Goal: Task Accomplishment & Management: Manage account settings

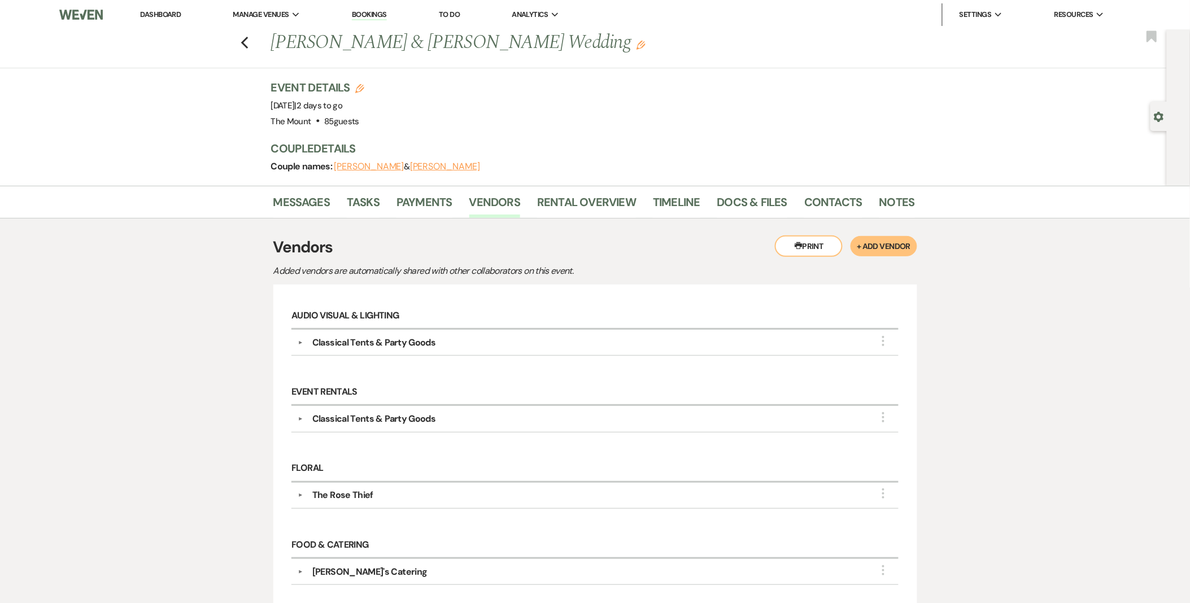
drag, startPoint x: 235, startPoint y: 14, endPoint x: 299, endPoint y: 36, distance: 67.7
click at [171, 89] on div "Previous Amy Barry & Jonathan Dumas's Wedding Edit Bookmark Gear Settings Event…" at bounding box center [583, 107] width 1167 height 156
click at [302, 199] on link "Messages" at bounding box center [301, 205] width 57 height 25
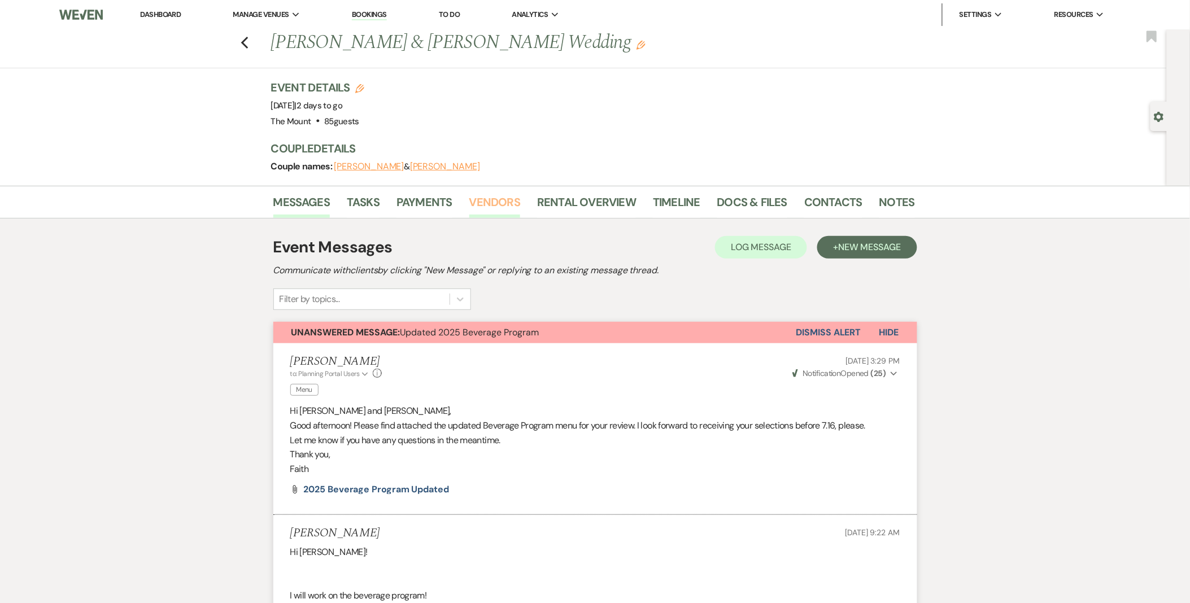
click at [494, 200] on link "Vendors" at bounding box center [494, 205] width 51 height 25
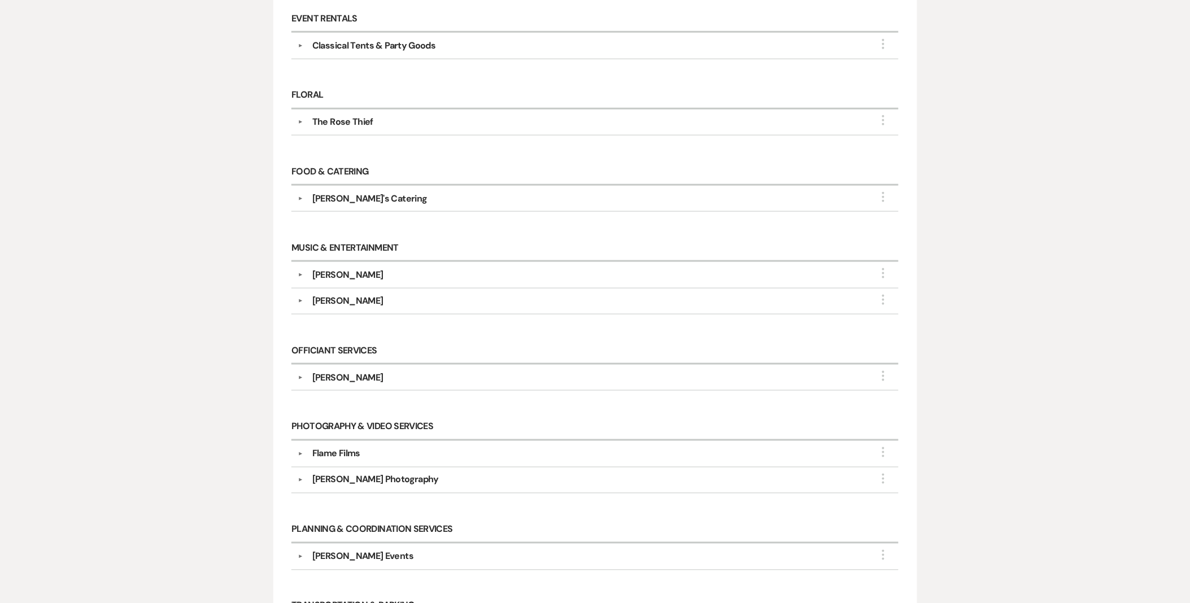
scroll to position [313, 0]
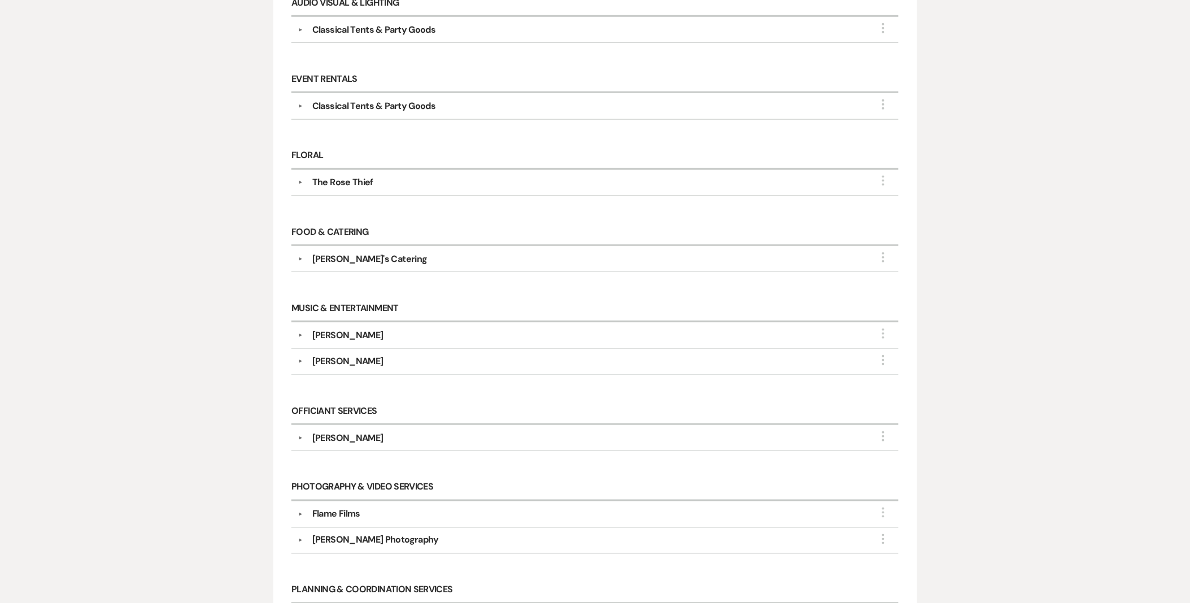
click at [304, 512] on div "Flame Films" at bounding box center [597, 515] width 589 height 14
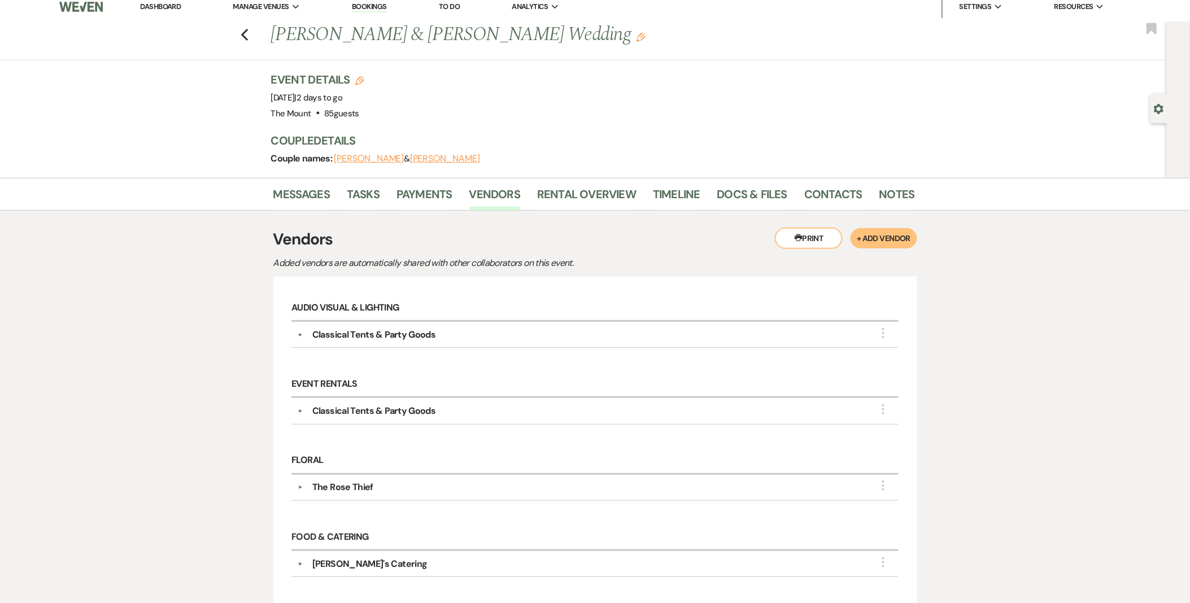
scroll to position [0, 0]
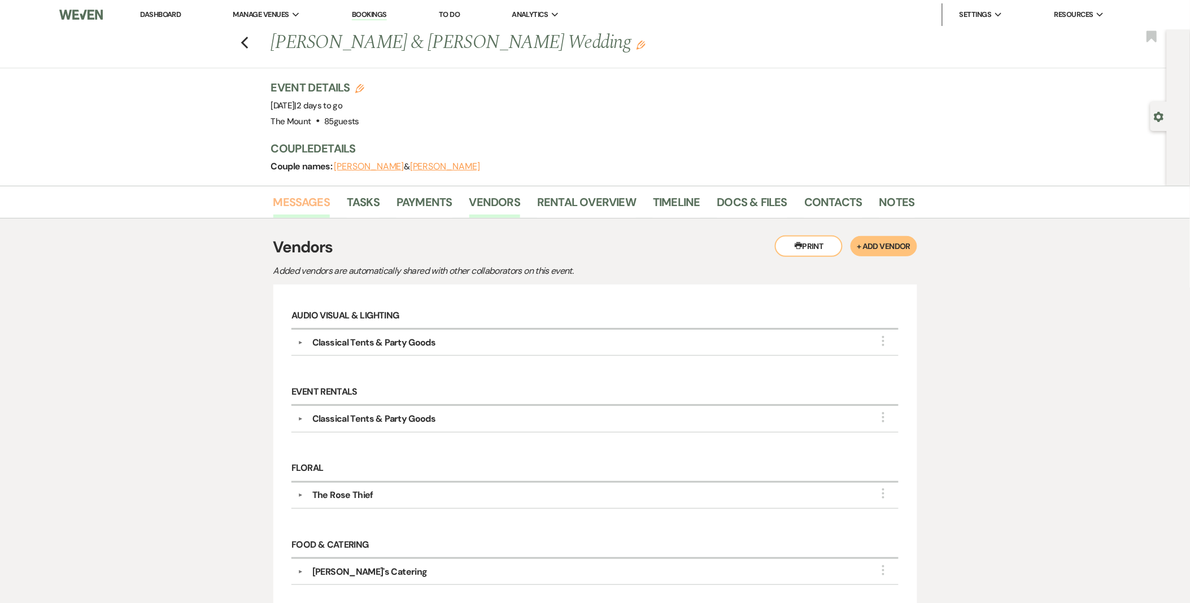
click at [315, 193] on link "Messages" at bounding box center [301, 205] width 57 height 25
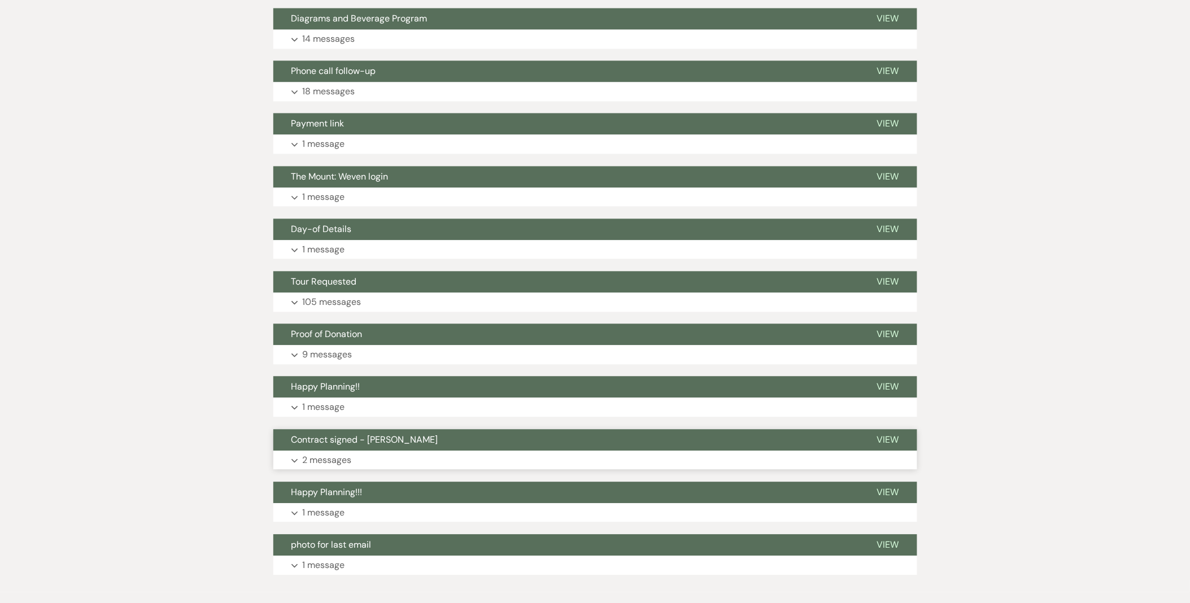
scroll to position [6507, 0]
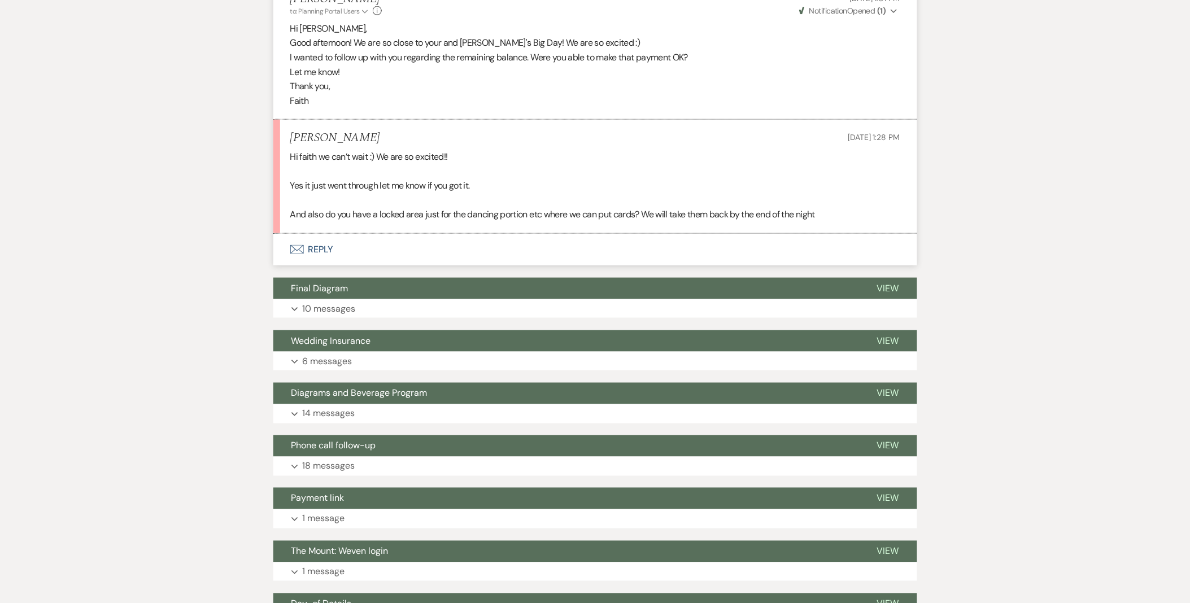
click at [333, 257] on button "Envelope Reply" at bounding box center [595, 250] width 644 height 32
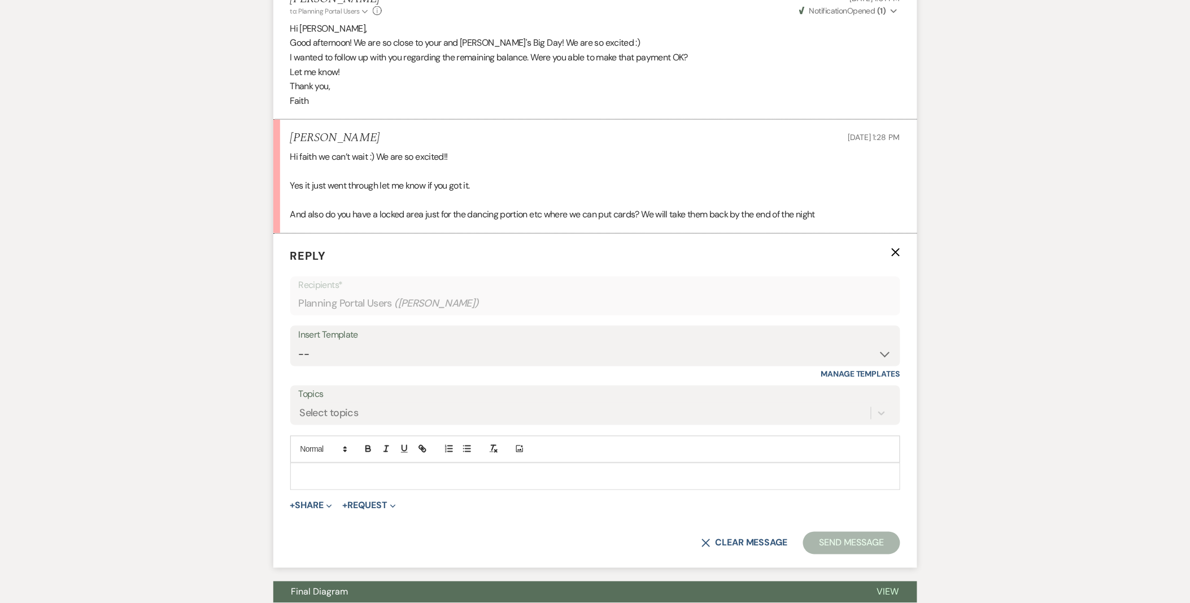
scroll to position [6610, 0]
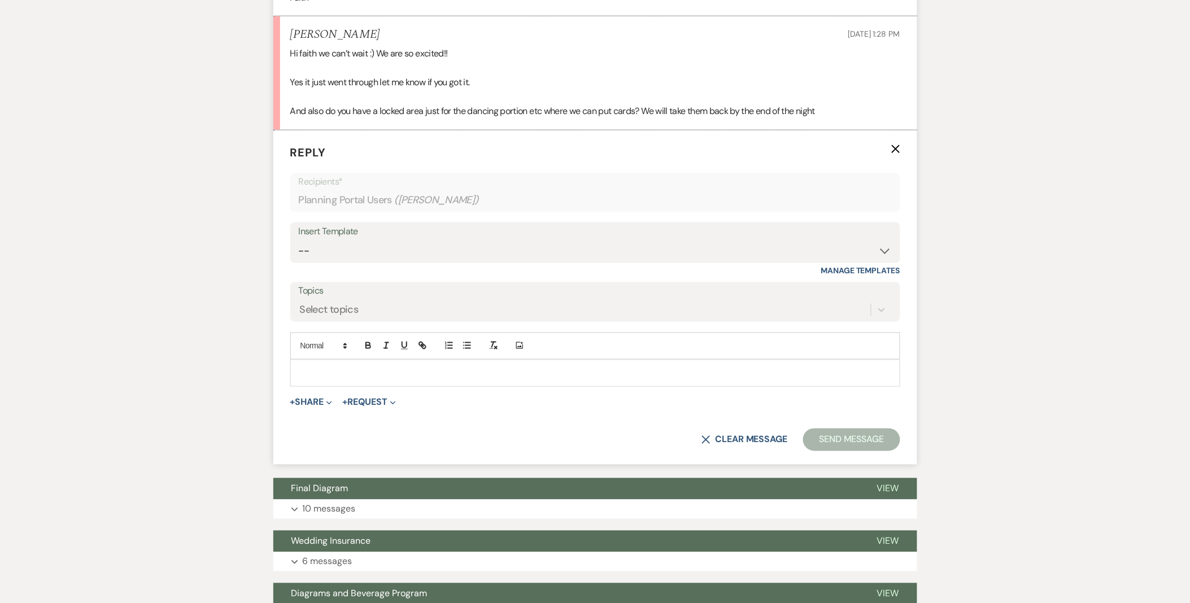
click at [358, 386] on div at bounding box center [595, 373] width 609 height 26
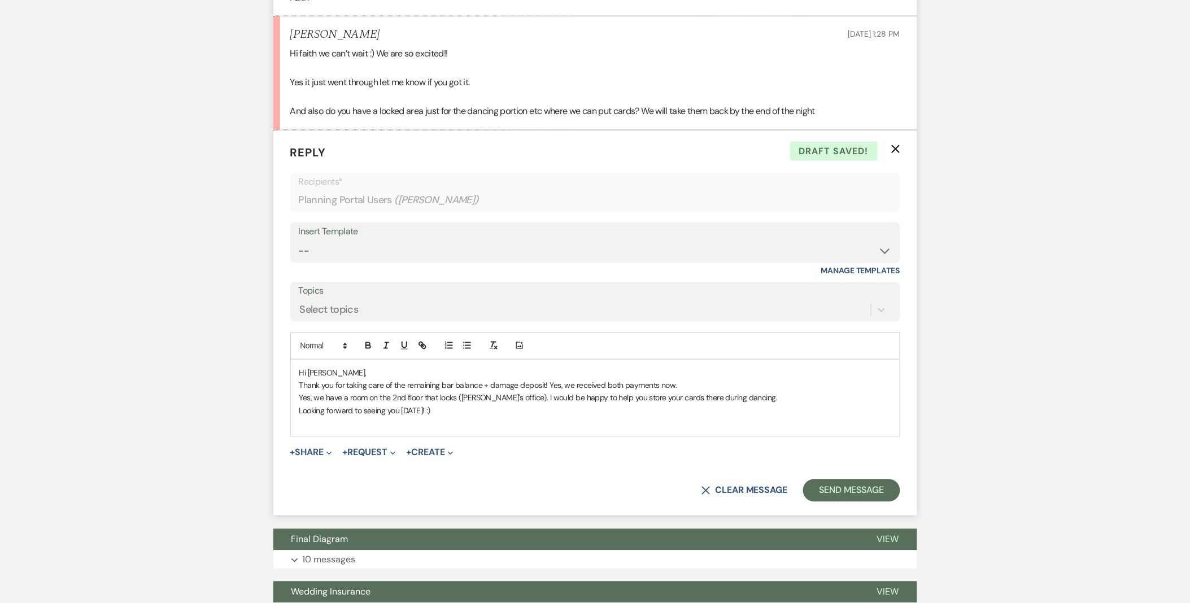
click at [420, 411] on p "Looking forward to seeing you Friday! :)" at bounding box center [595, 411] width 592 height 12
click at [566, 434] on div "Hi Amy, Thank you for taking care of the remaining bar balance + damage deposit…" at bounding box center [595, 398] width 609 height 77
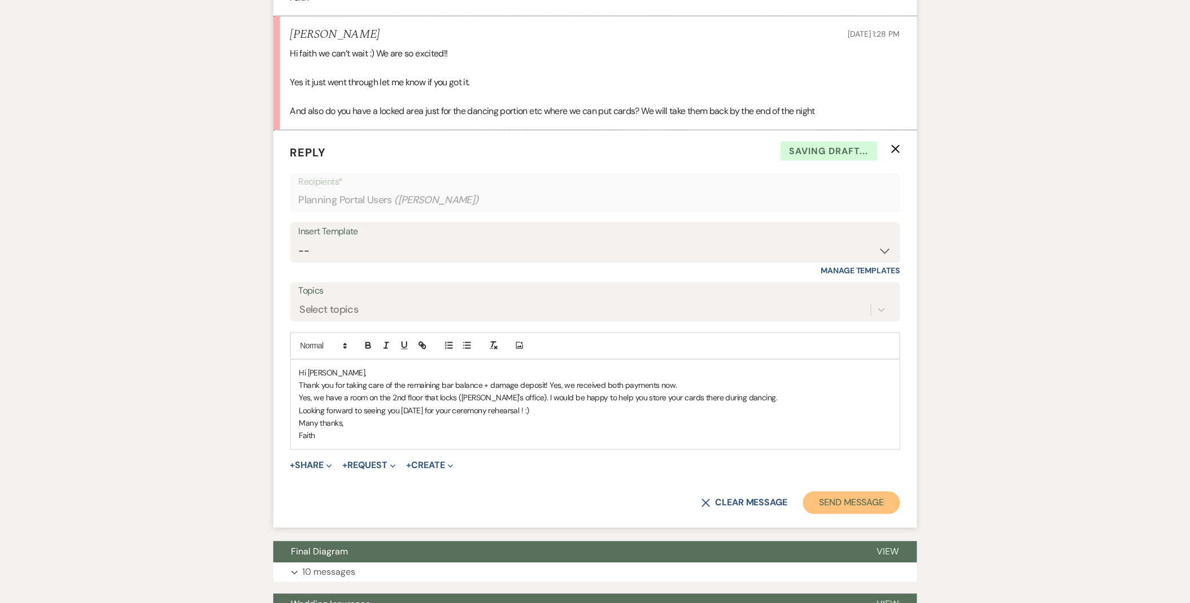
click at [855, 498] on button "Send Message" at bounding box center [851, 503] width 97 height 23
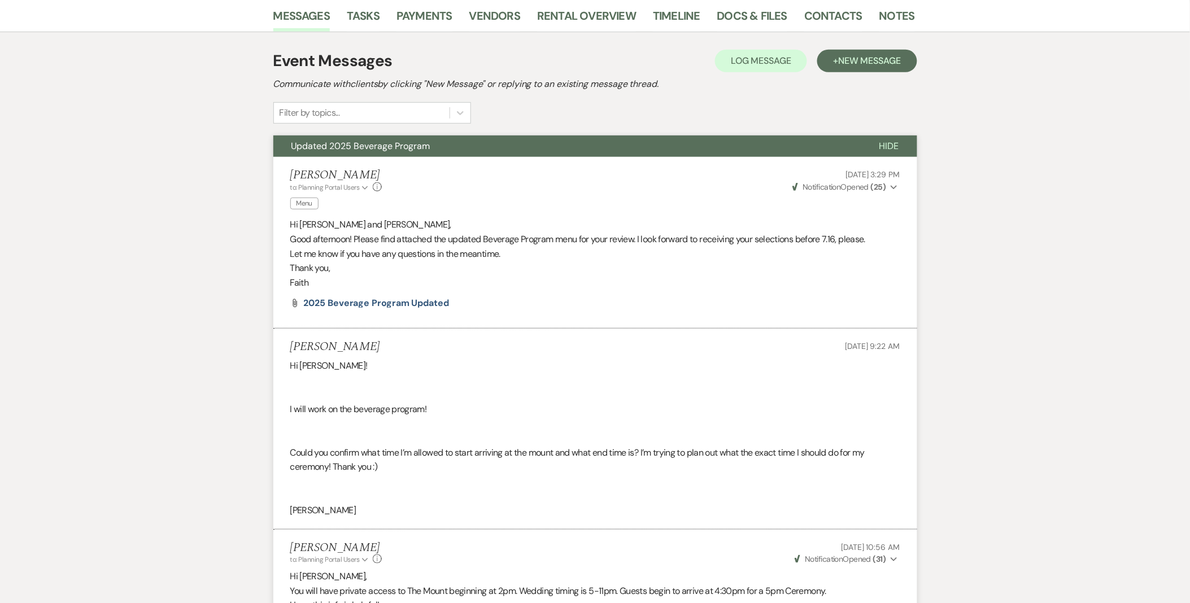
scroll to position [0, 0]
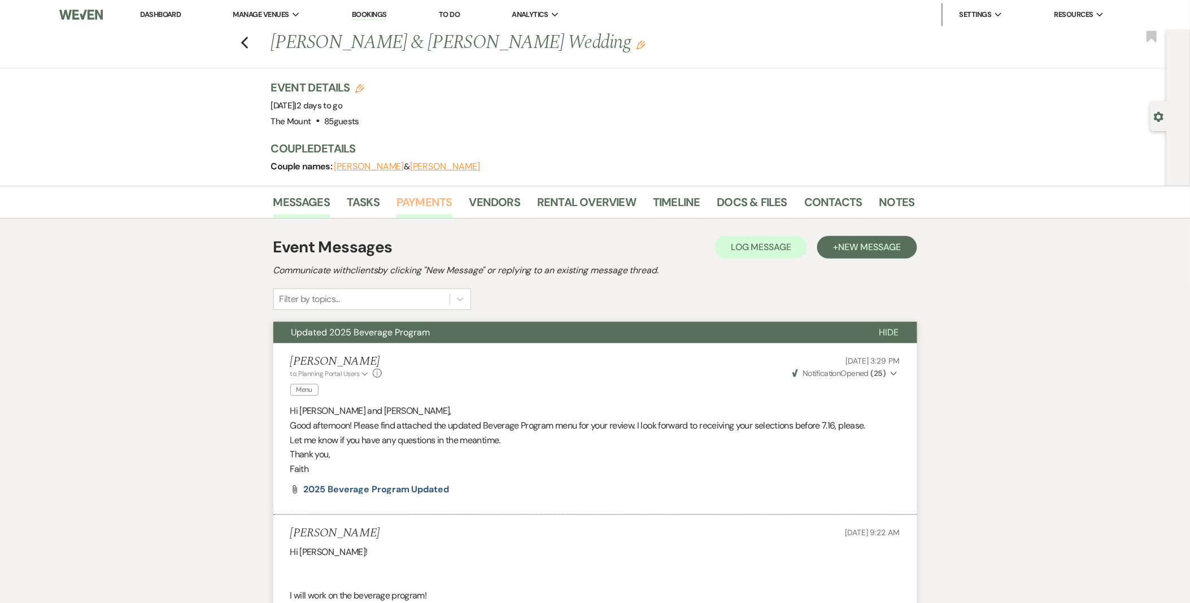
drag, startPoint x: 433, startPoint y: 207, endPoint x: 427, endPoint y: 209, distance: 5.8
click at [431, 208] on link "Payments" at bounding box center [424, 205] width 56 height 25
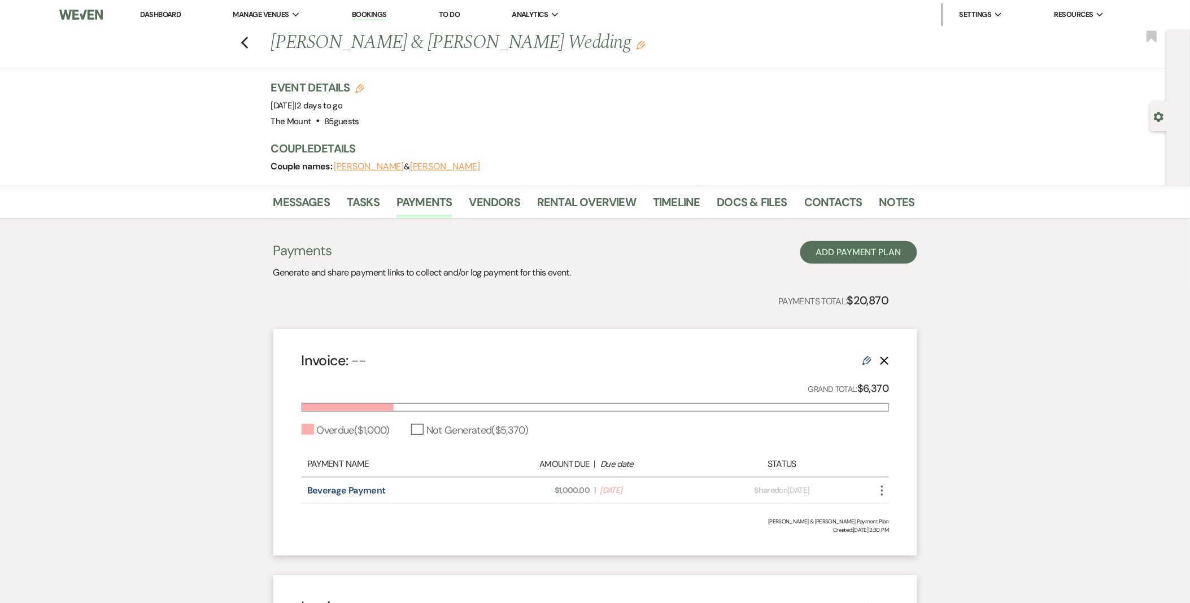
click at [865, 360] on icon "Edit" at bounding box center [866, 360] width 9 height 9
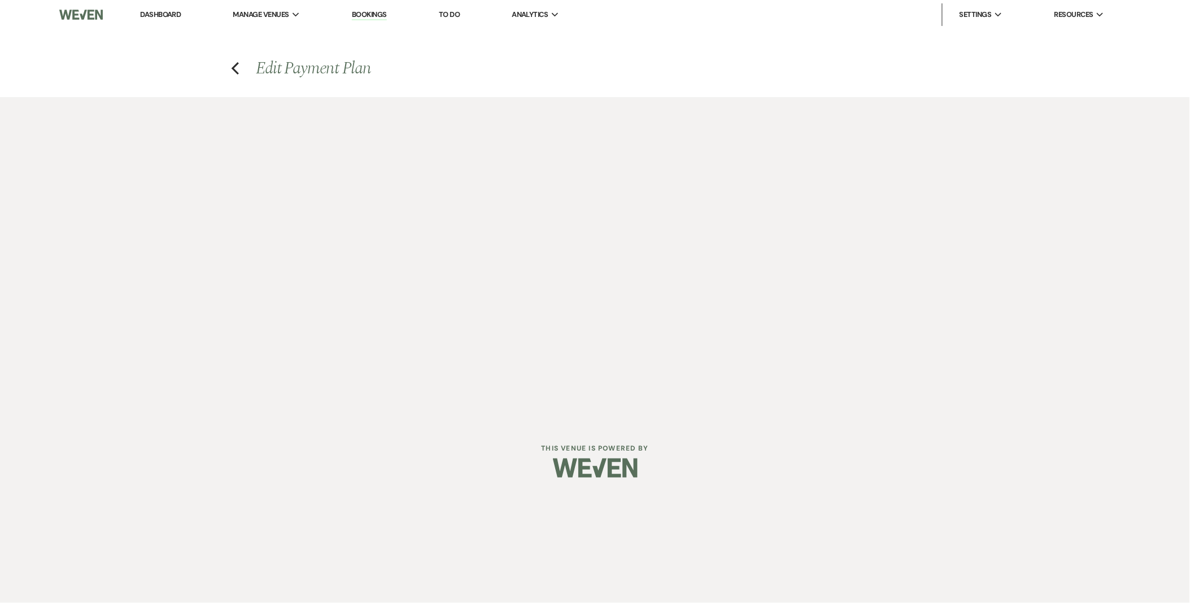
select select "2"
select select "flat"
select select "true"
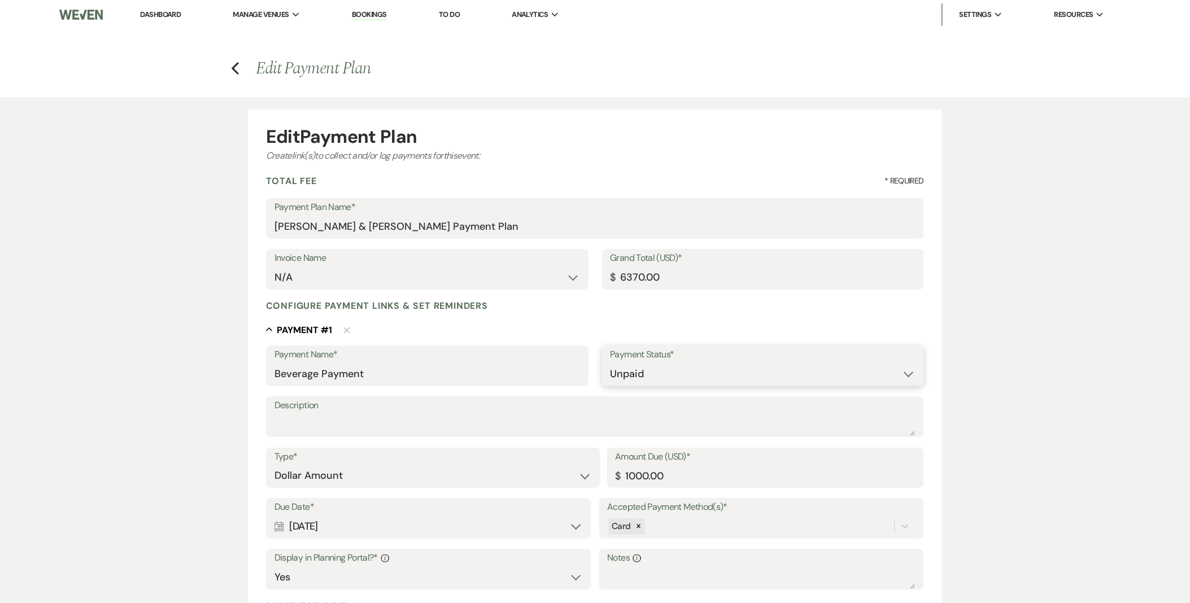
click at [670, 370] on select "Paid Unpaid" at bounding box center [762, 374] width 305 height 22
click at [610, 363] on select "Paid Unpaid" at bounding box center [762, 374] width 305 height 22
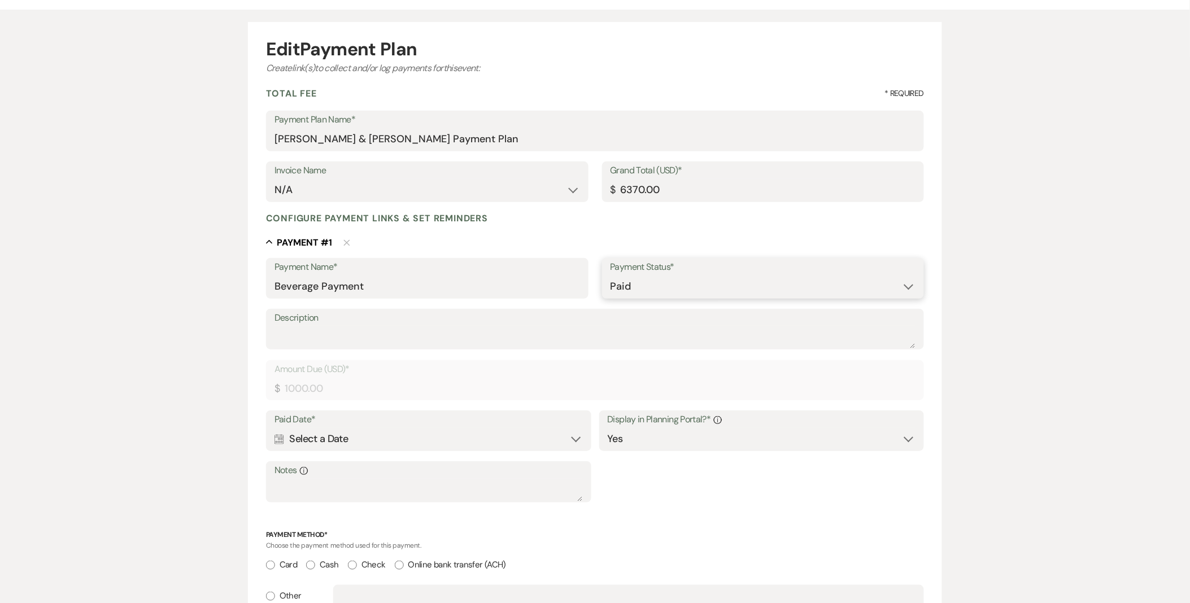
scroll to position [63, 0]
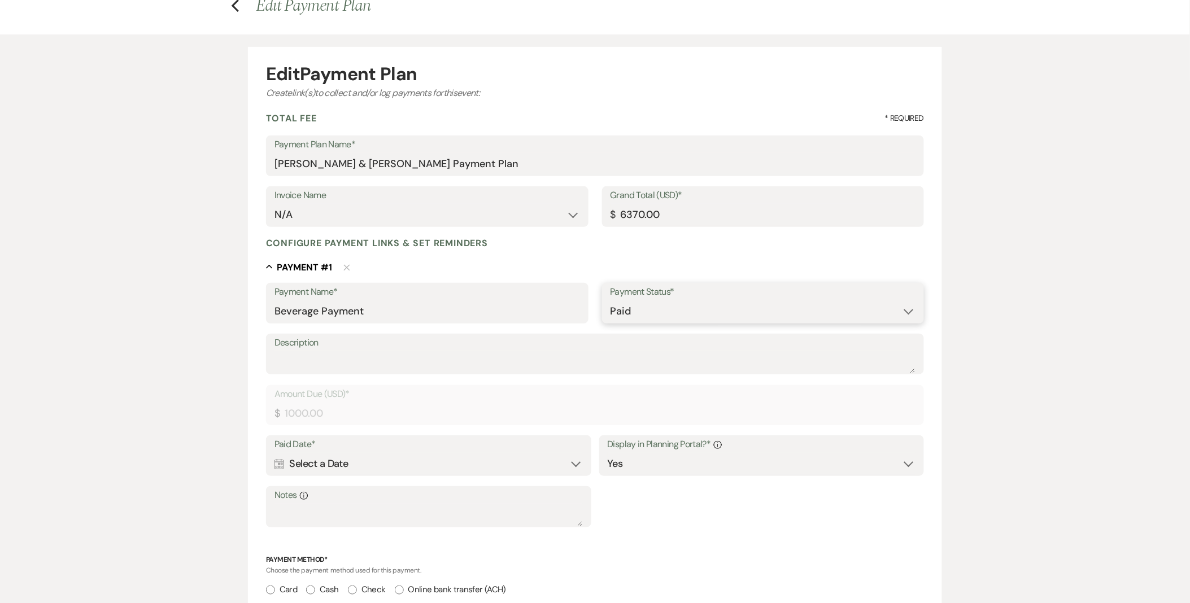
click at [881, 300] on select "Paid Unpaid" at bounding box center [762, 311] width 305 height 22
select select "2"
click at [610, 300] on select "Paid Unpaid" at bounding box center [762, 311] width 305 height 22
select select "flat"
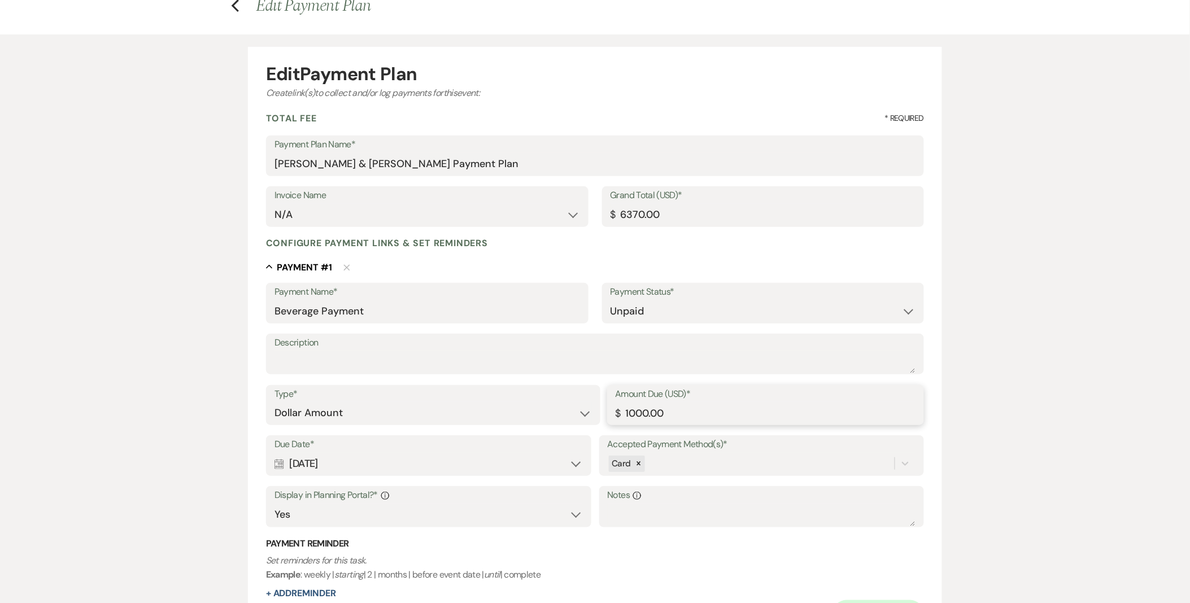
click at [629, 407] on input "1000.00" at bounding box center [765, 413] width 300 height 22
drag, startPoint x: 682, startPoint y: 403, endPoint x: 482, endPoint y: 388, distance: 200.5
click at [482, 388] on div "Type* Dollar Amount Percentage of Grand Total Amount Due (USD)* $ 1000.00" at bounding box center [595, 410] width 658 height 51
type input "6370.00"
click at [639, 313] on select "Paid Unpaid" at bounding box center [762, 311] width 305 height 22
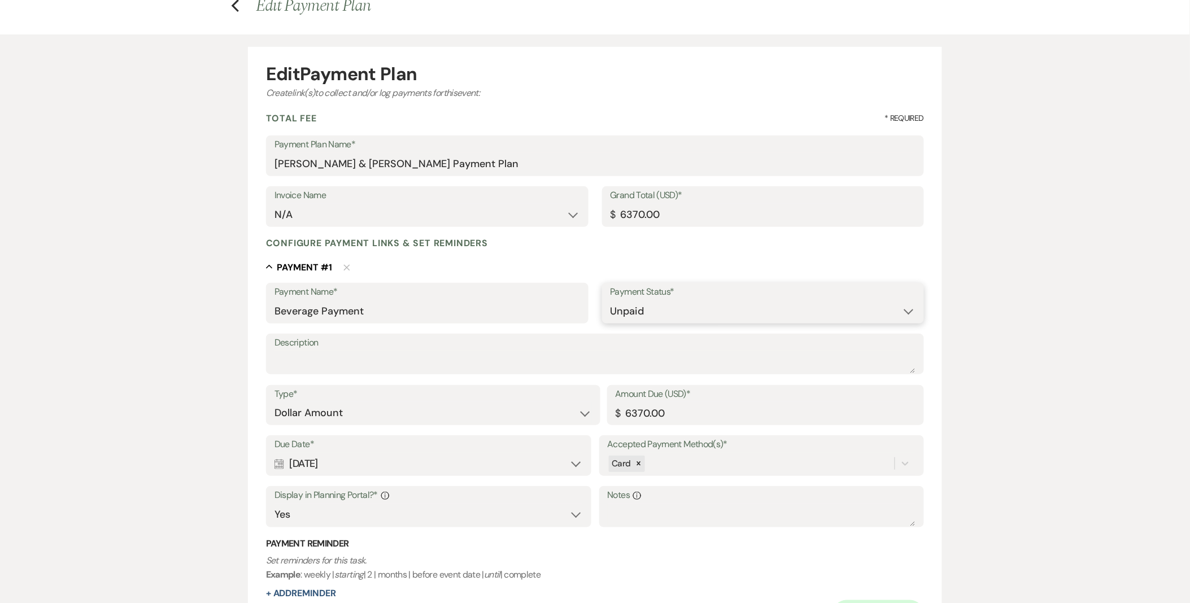
select select "1"
click at [610, 300] on select "Paid Unpaid" at bounding box center [762, 311] width 305 height 22
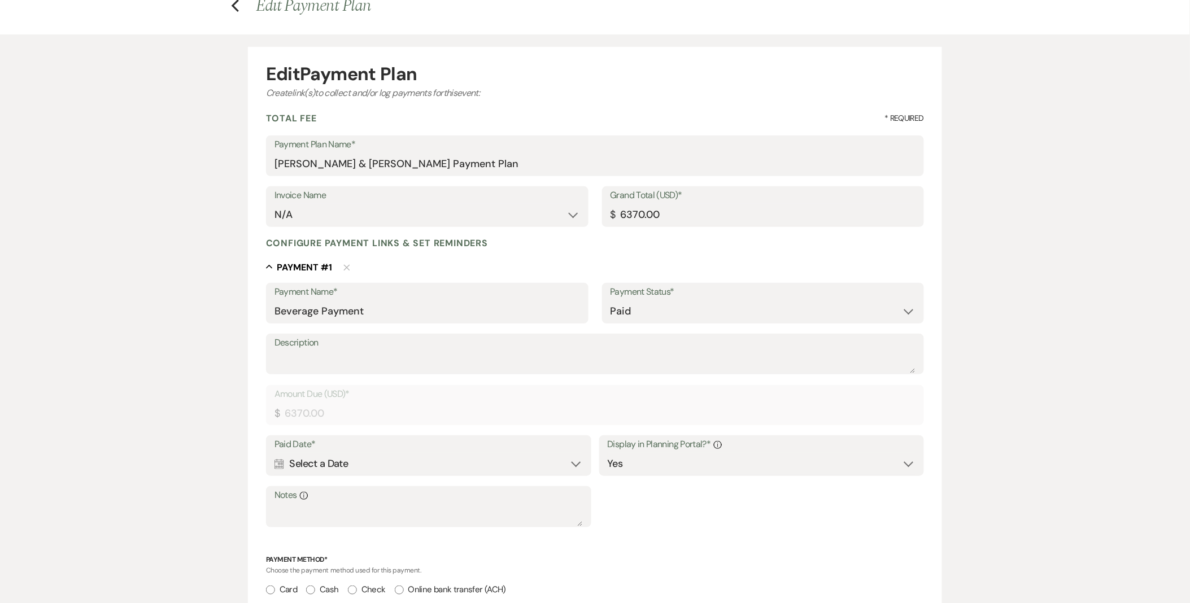
click at [307, 453] on div "Calendar Select a Date Expand" at bounding box center [428, 464] width 308 height 22
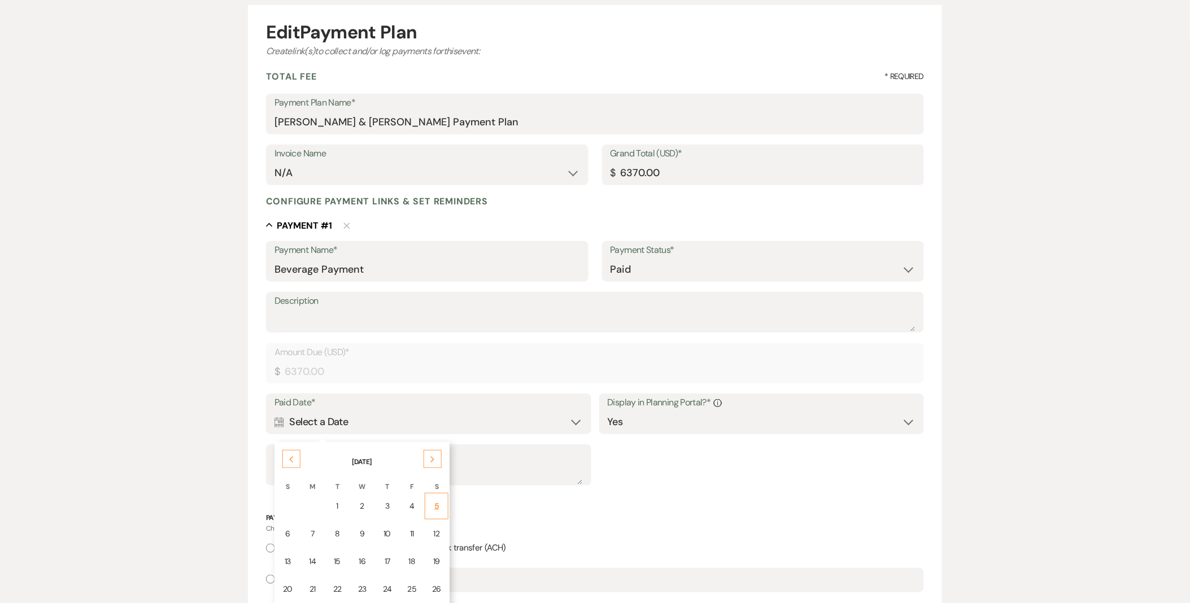
scroll to position [188, 0]
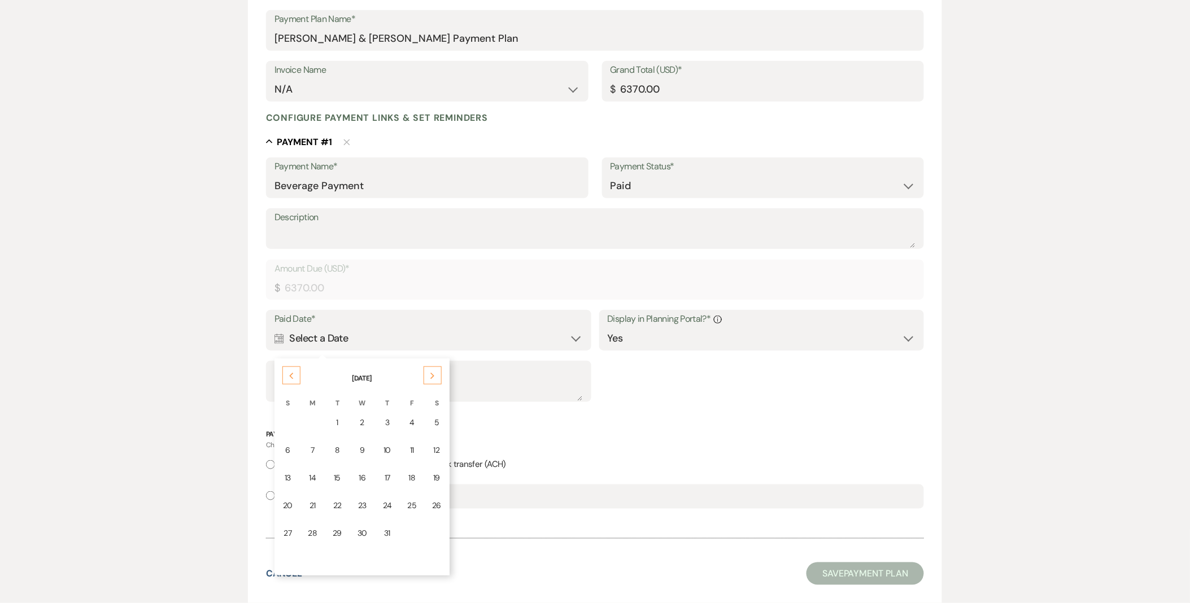
click at [435, 373] on div "Next" at bounding box center [433, 375] width 18 height 18
click at [364, 472] on div "13" at bounding box center [362, 478] width 10 height 12
click at [271, 460] on input "Card" at bounding box center [270, 464] width 9 height 9
radio input "true"
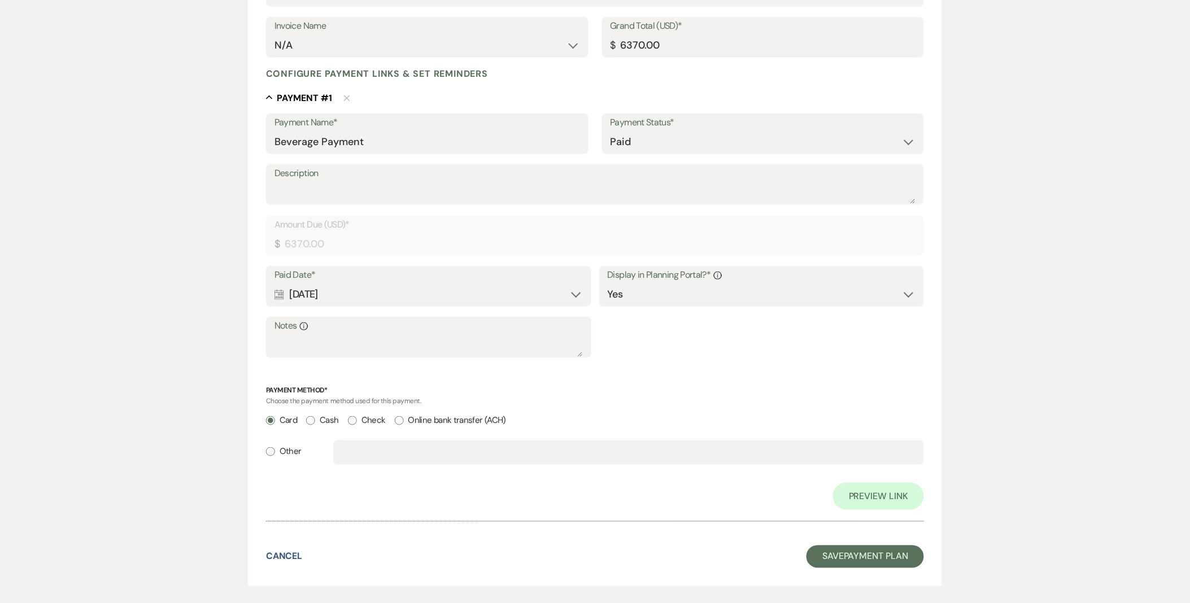
scroll to position [286, 0]
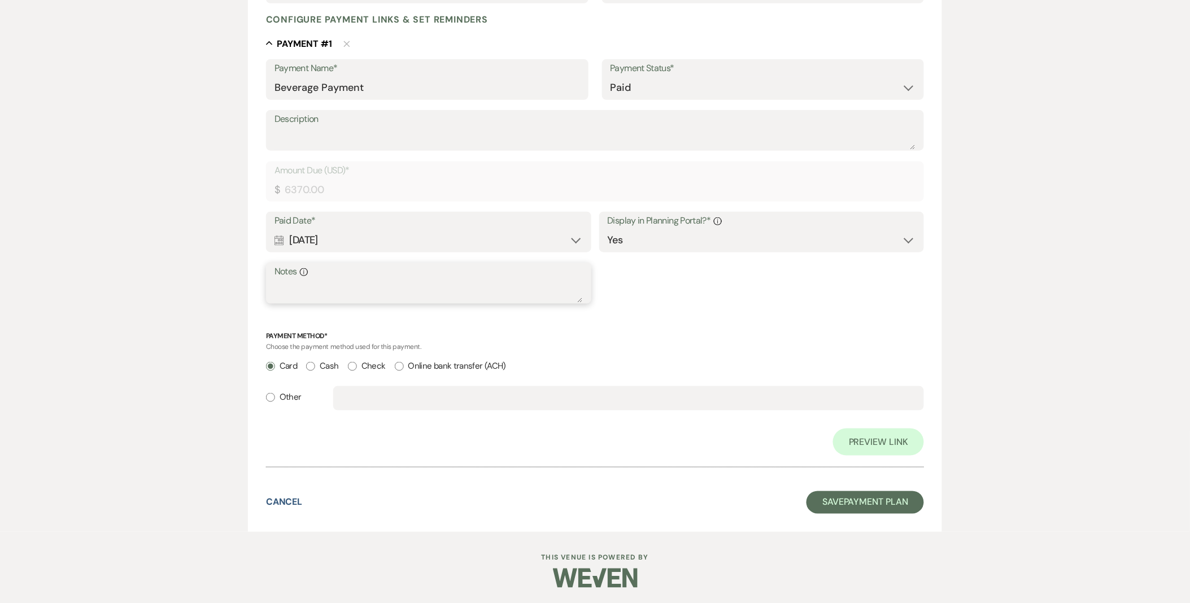
click at [306, 289] on textarea "Notes Info" at bounding box center [428, 291] width 308 height 23
type textarea "Paid in 2 installments"
click at [910, 500] on button "Save Payment Plan" at bounding box center [864, 502] width 117 height 23
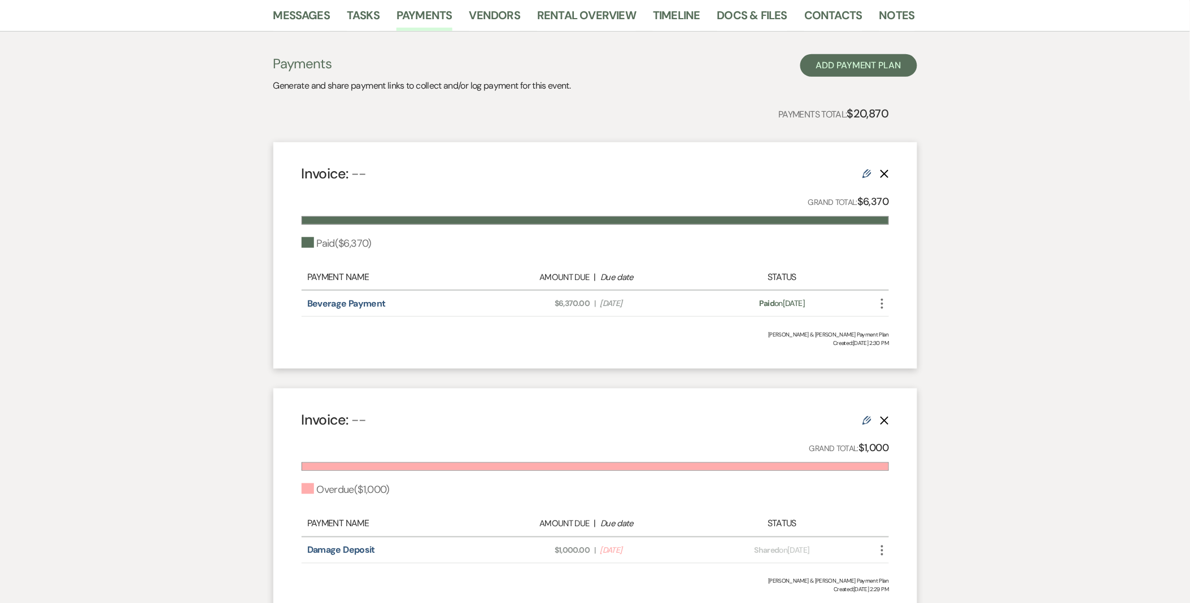
scroll to position [313, 0]
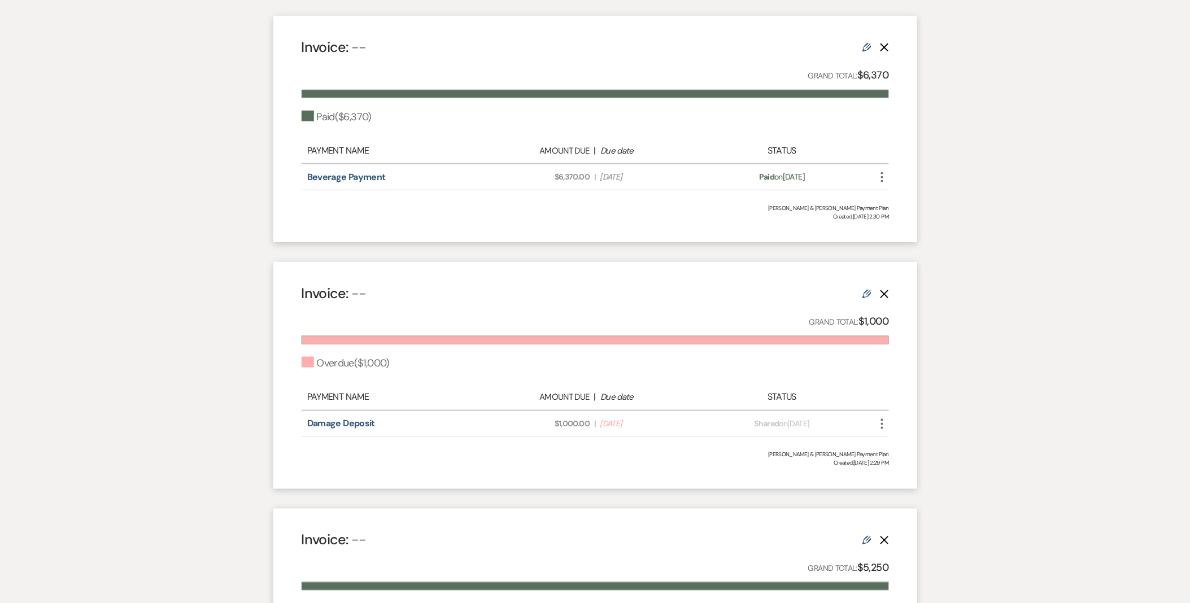
click at [870, 298] on div "Edit Delete" at bounding box center [875, 294] width 27 height 14
click at [864, 287] on link "Edit" at bounding box center [866, 293] width 9 height 12
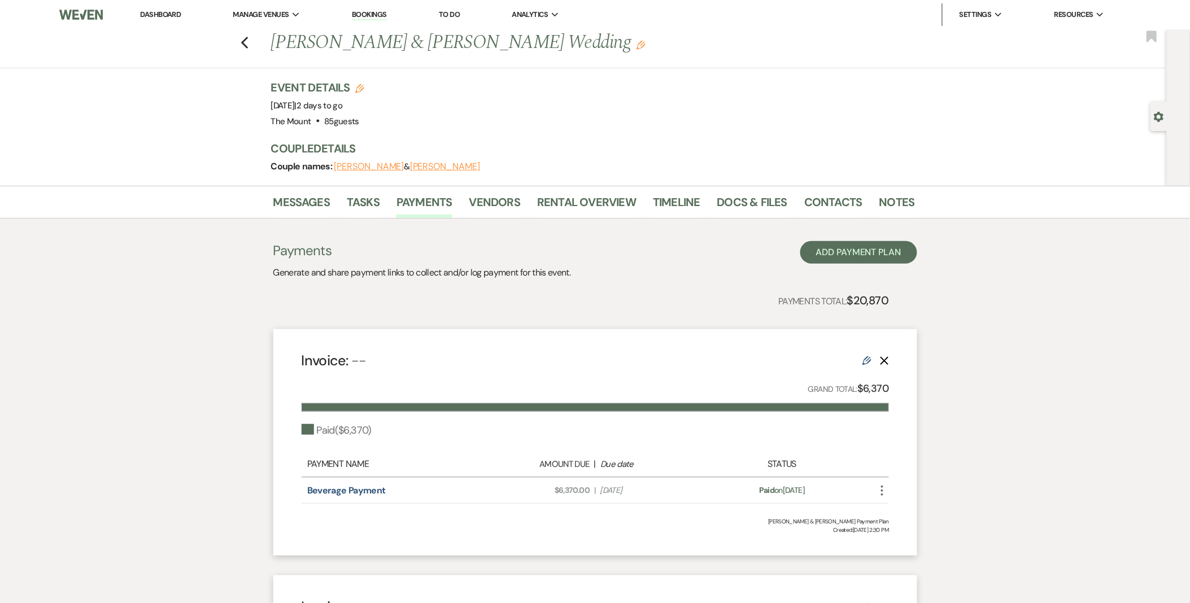
select select "2"
select select "percentage"
select select "true"
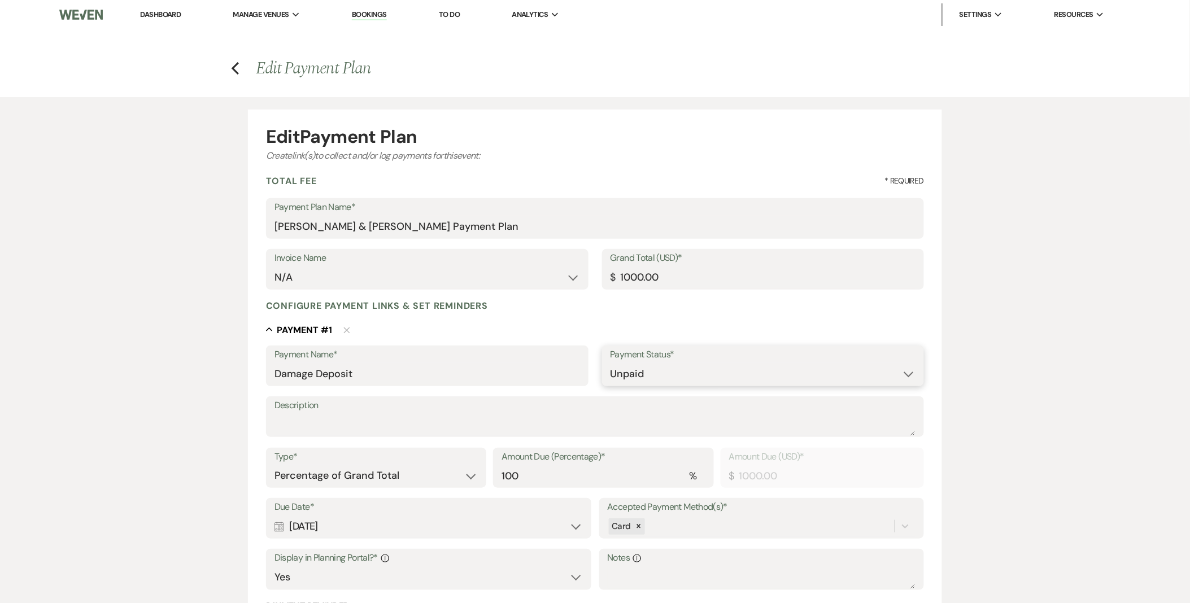
click at [623, 373] on select "Paid Unpaid" at bounding box center [762, 374] width 305 height 22
select select "1"
click at [610, 363] on select "Paid Unpaid" at bounding box center [762, 374] width 305 height 22
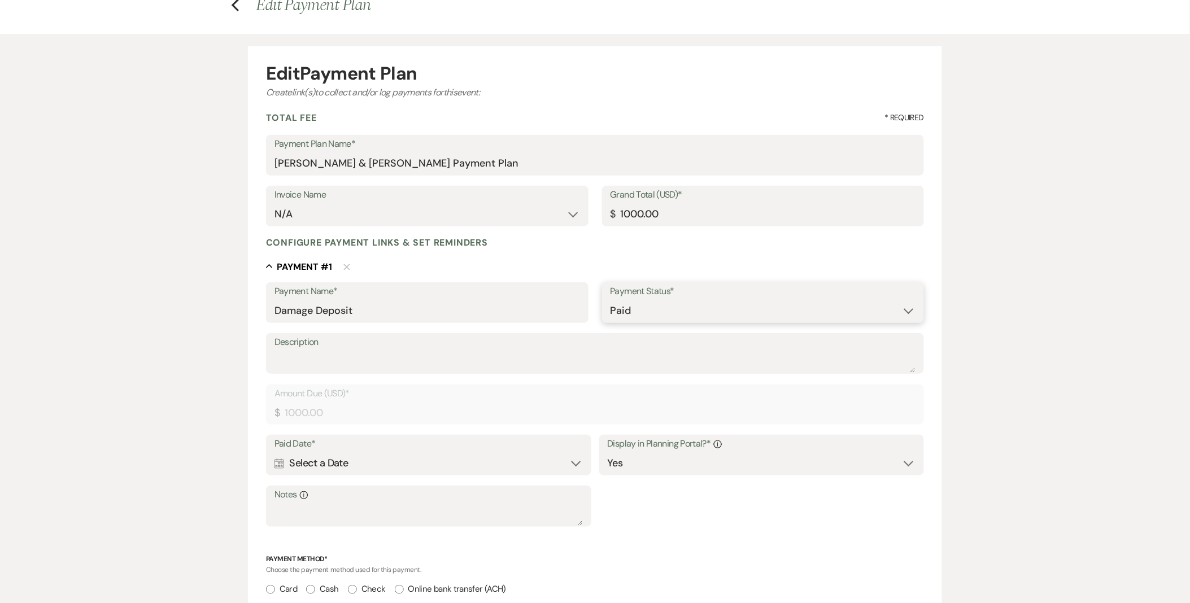
scroll to position [125, 0]
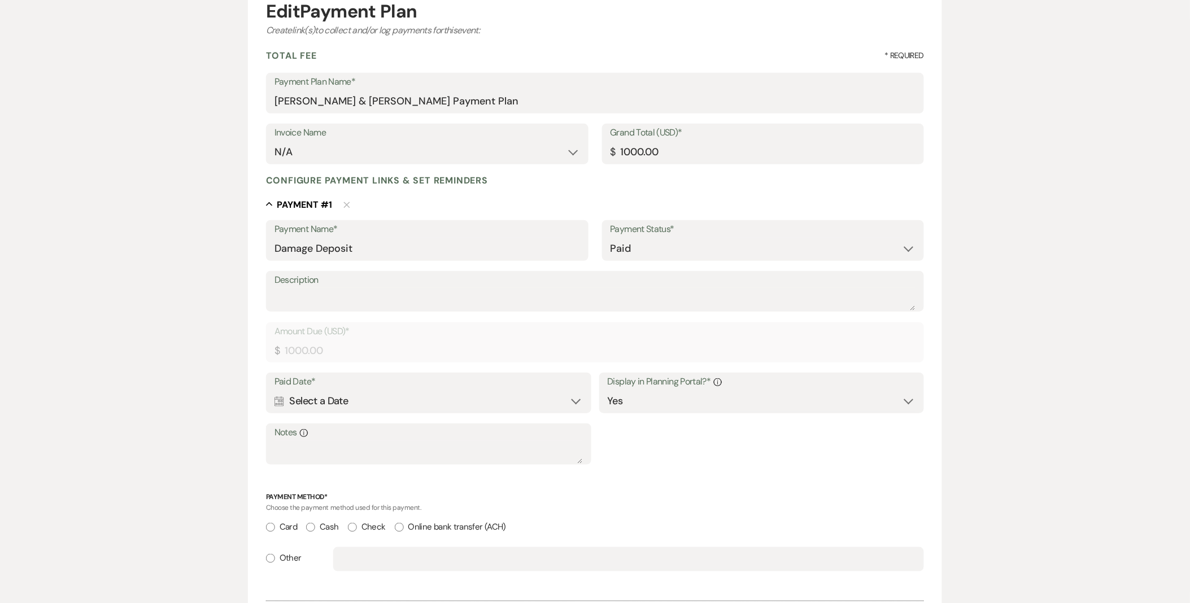
click at [442, 401] on div "Calendar Select a Date Expand" at bounding box center [428, 401] width 308 height 22
click at [424, 436] on div "Next" at bounding box center [433, 438] width 18 height 18
click at [367, 534] on td "13" at bounding box center [362, 540] width 24 height 27
click at [277, 532] on label "Card" at bounding box center [281, 527] width 31 height 15
click at [275, 532] on input "Card" at bounding box center [270, 527] width 9 height 9
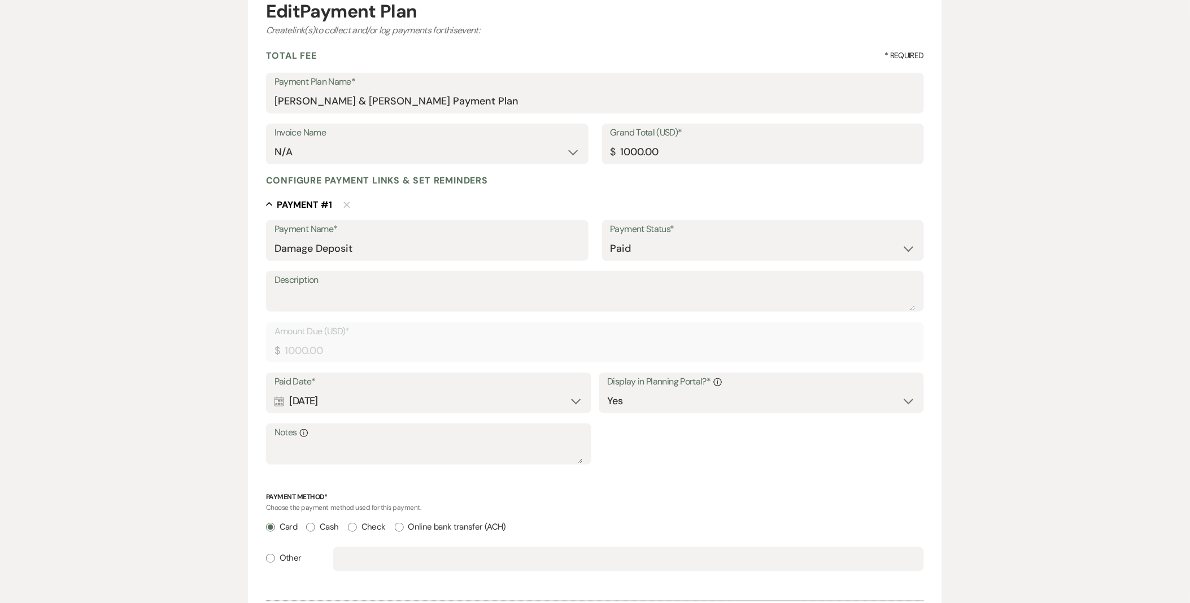
radio input "true"
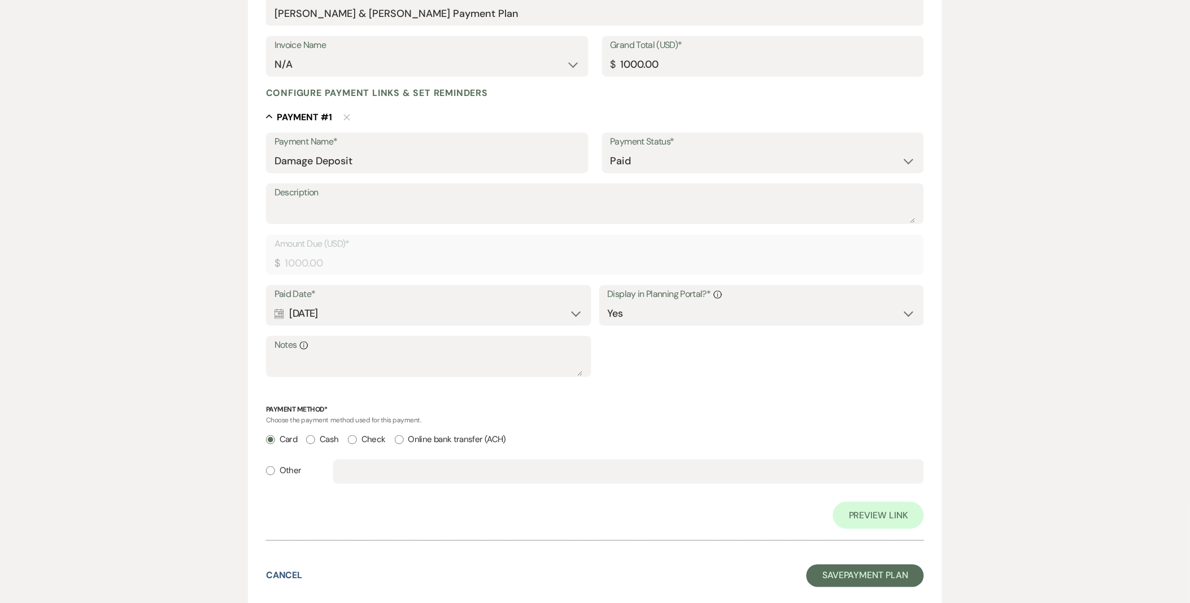
scroll to position [286, 0]
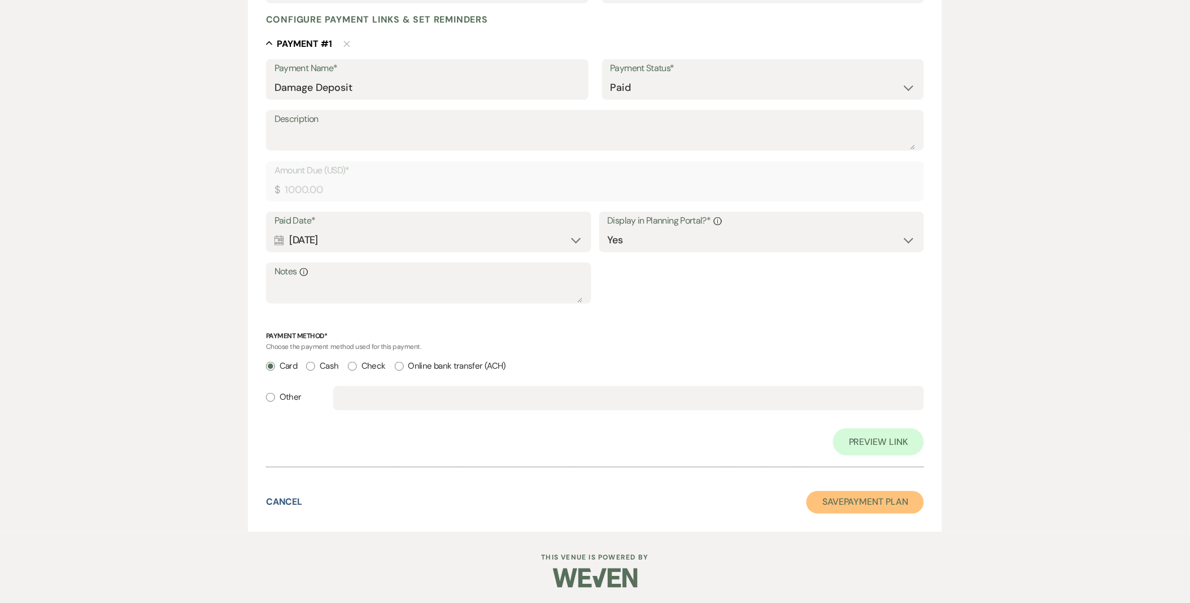
click at [823, 499] on button "Save Payment Plan" at bounding box center [864, 502] width 117 height 23
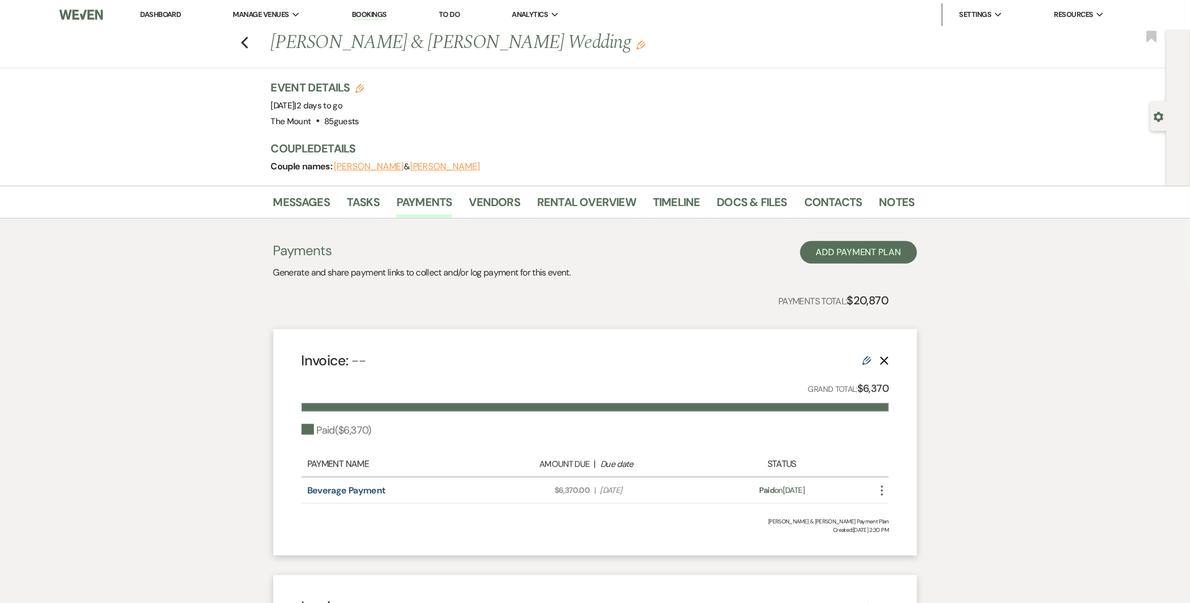
click at [157, 19] on li "Dashboard" at bounding box center [160, 14] width 52 height 23
click at [160, 10] on link "Dashboard" at bounding box center [160, 15] width 41 height 10
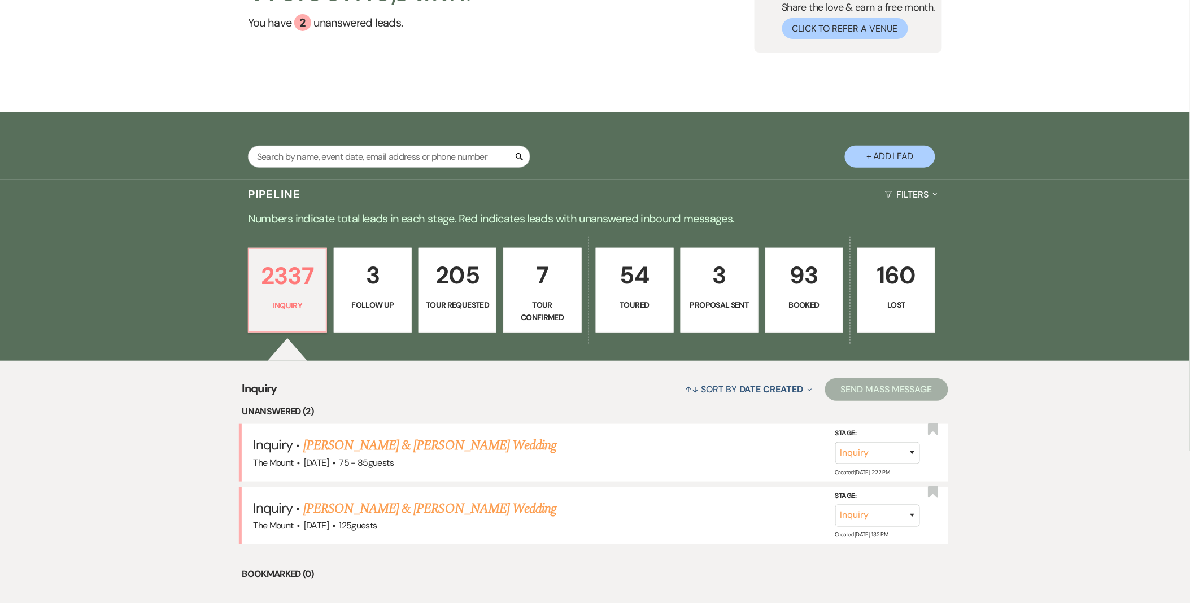
scroll to position [125, 0]
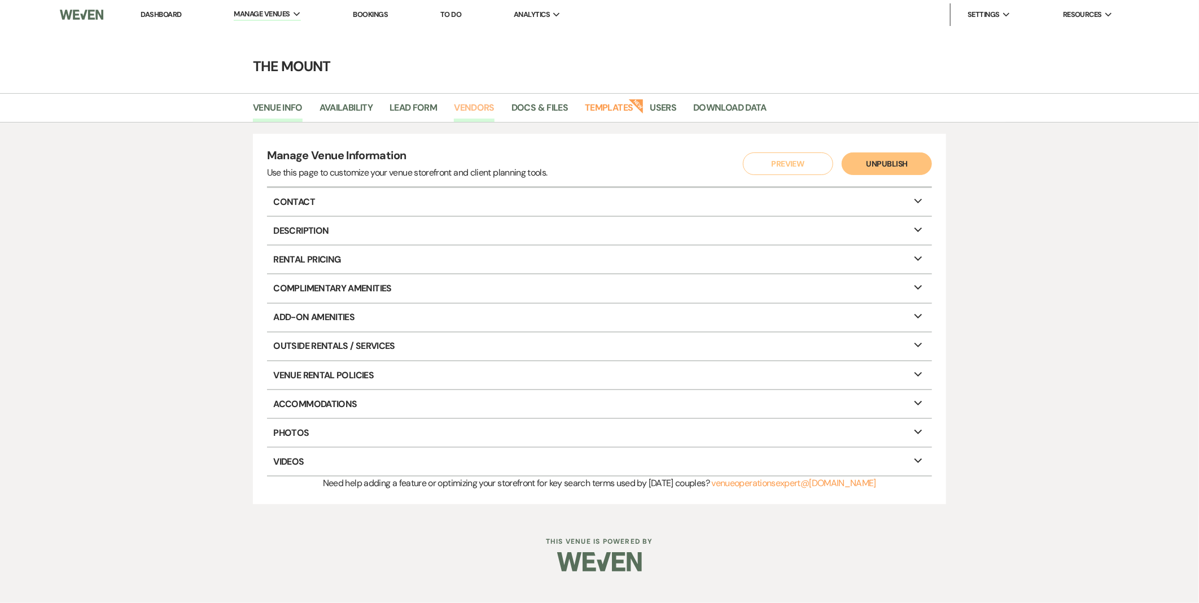
click at [469, 104] on link "Vendors" at bounding box center [474, 111] width 41 height 21
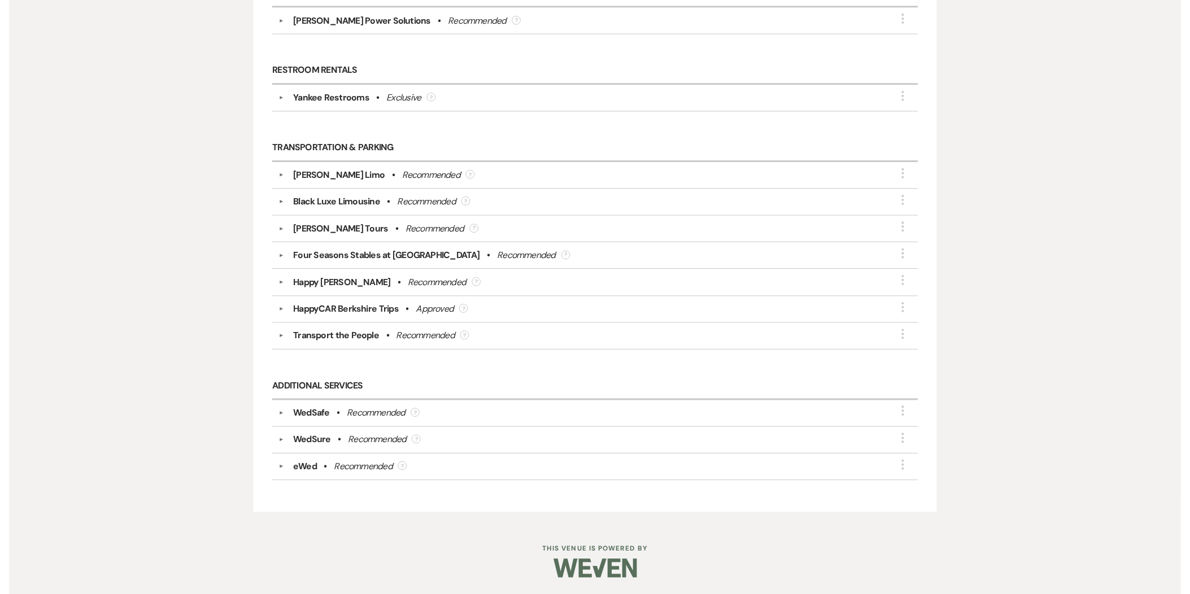
scroll to position [2419, 0]
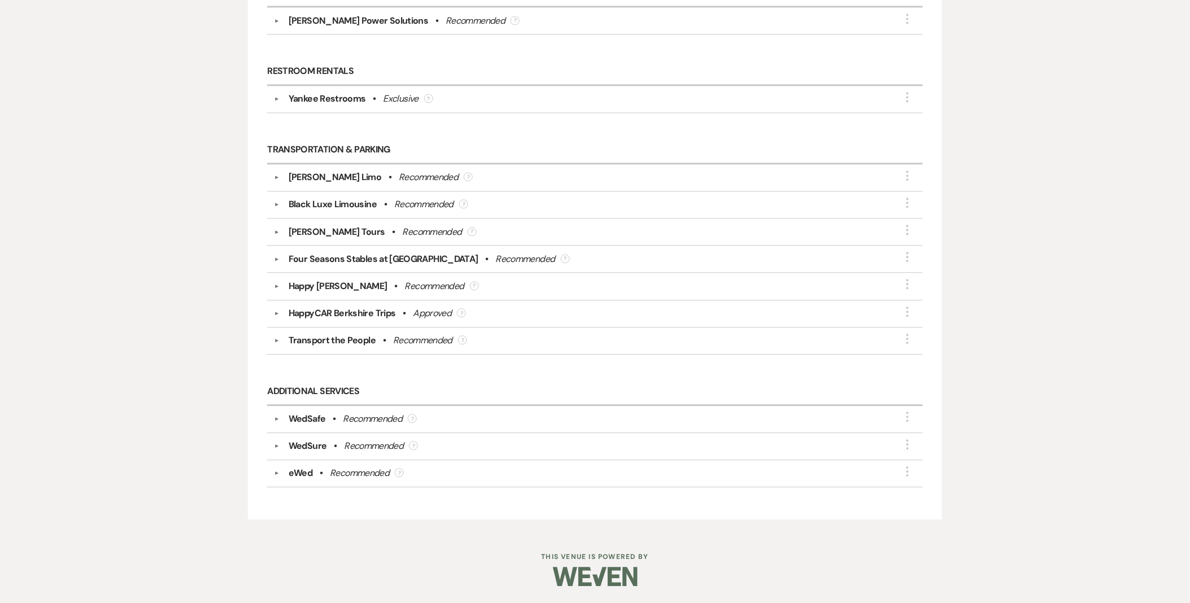
click at [277, 418] on button "▼" at bounding box center [277, 419] width 14 height 6
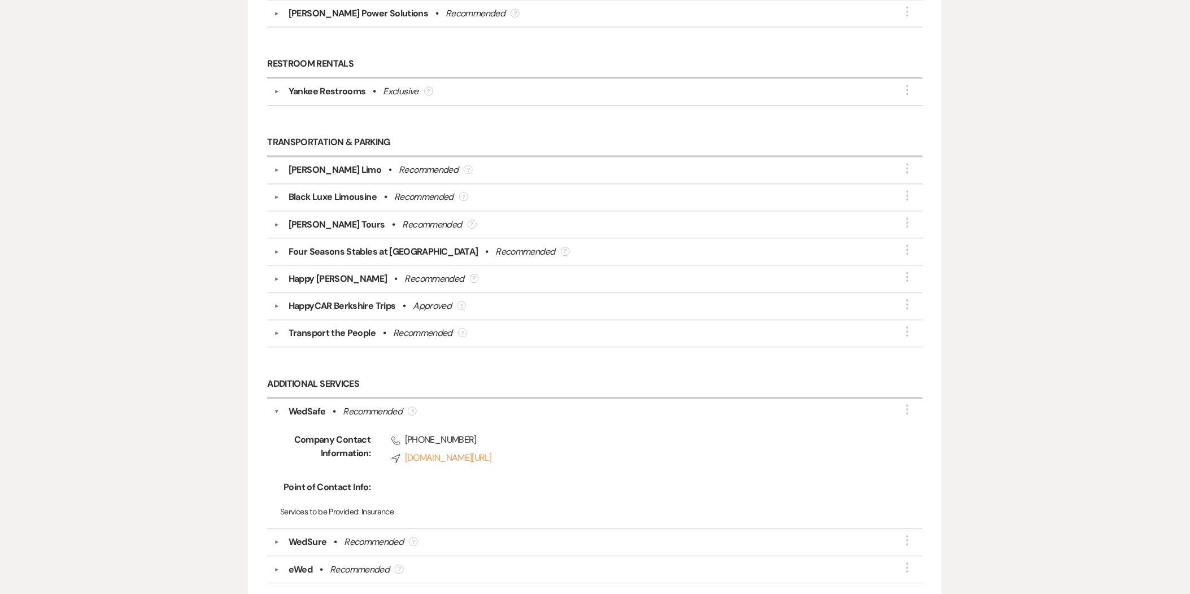
scroll to position [2536, 0]
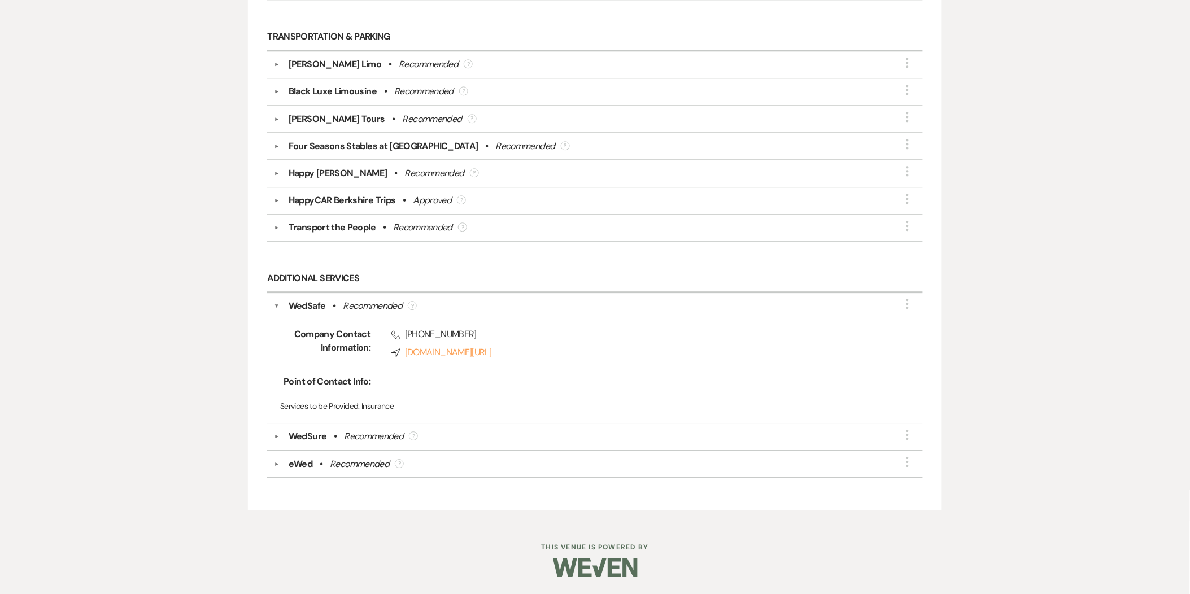
click at [274, 435] on button "▼" at bounding box center [277, 437] width 14 height 6
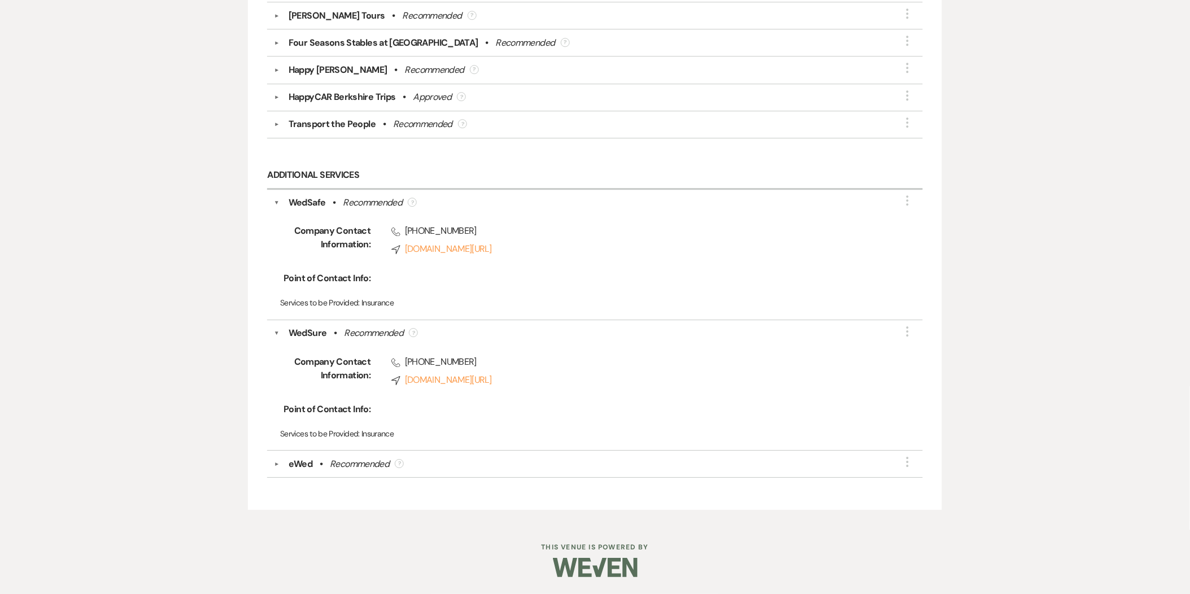
scroll to position [2639, 0]
click at [278, 469] on div "▼ eWed • Recommended ? More" at bounding box center [595, 464] width 642 height 14
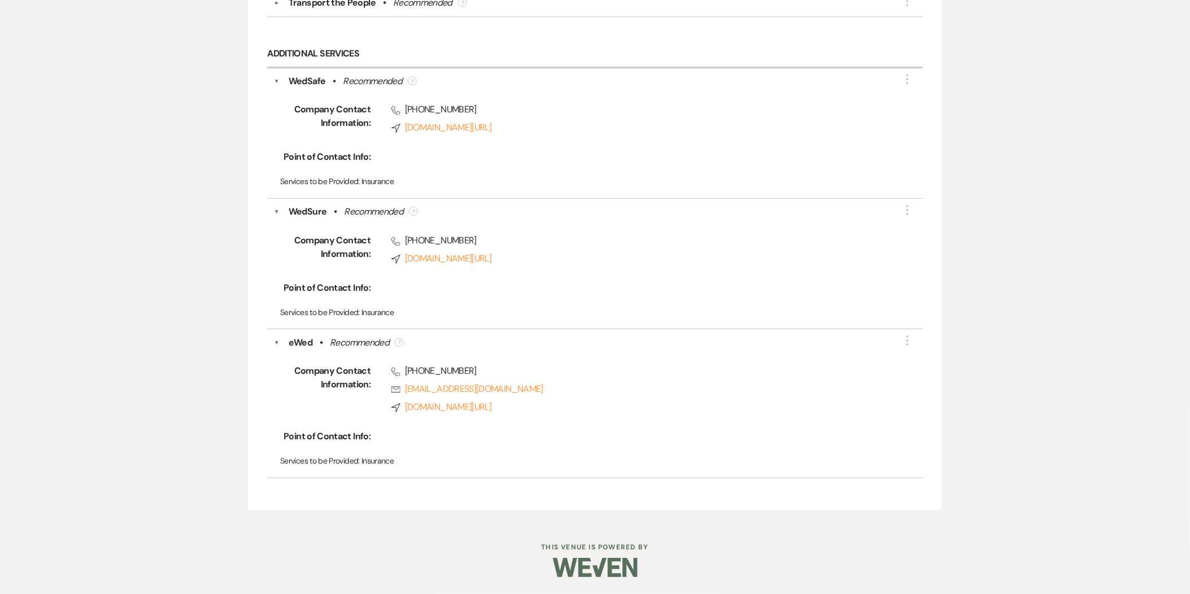
scroll to position [2761, 0]
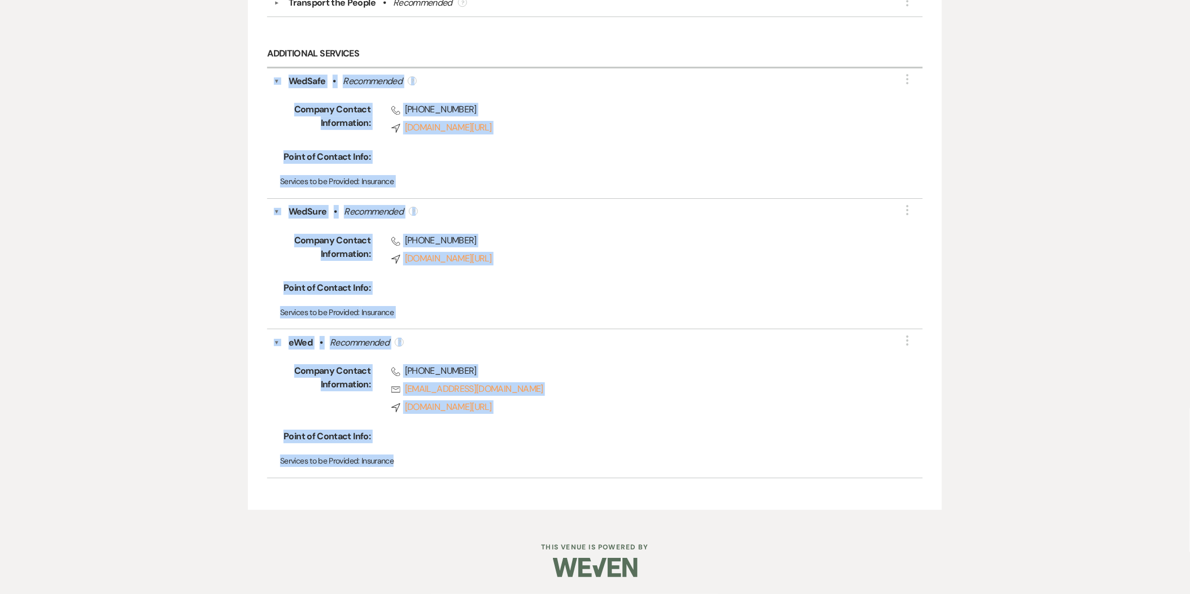
drag, startPoint x: 263, startPoint y: 75, endPoint x: 645, endPoint y: 507, distance: 576.5
copy div "▼ LorEmip • Dolorsitame ? Cons Adipisc Elitsed Doeiusmodte: Incid (900) 502-007…"
